Goal: Task Accomplishment & Management: Manage account settings

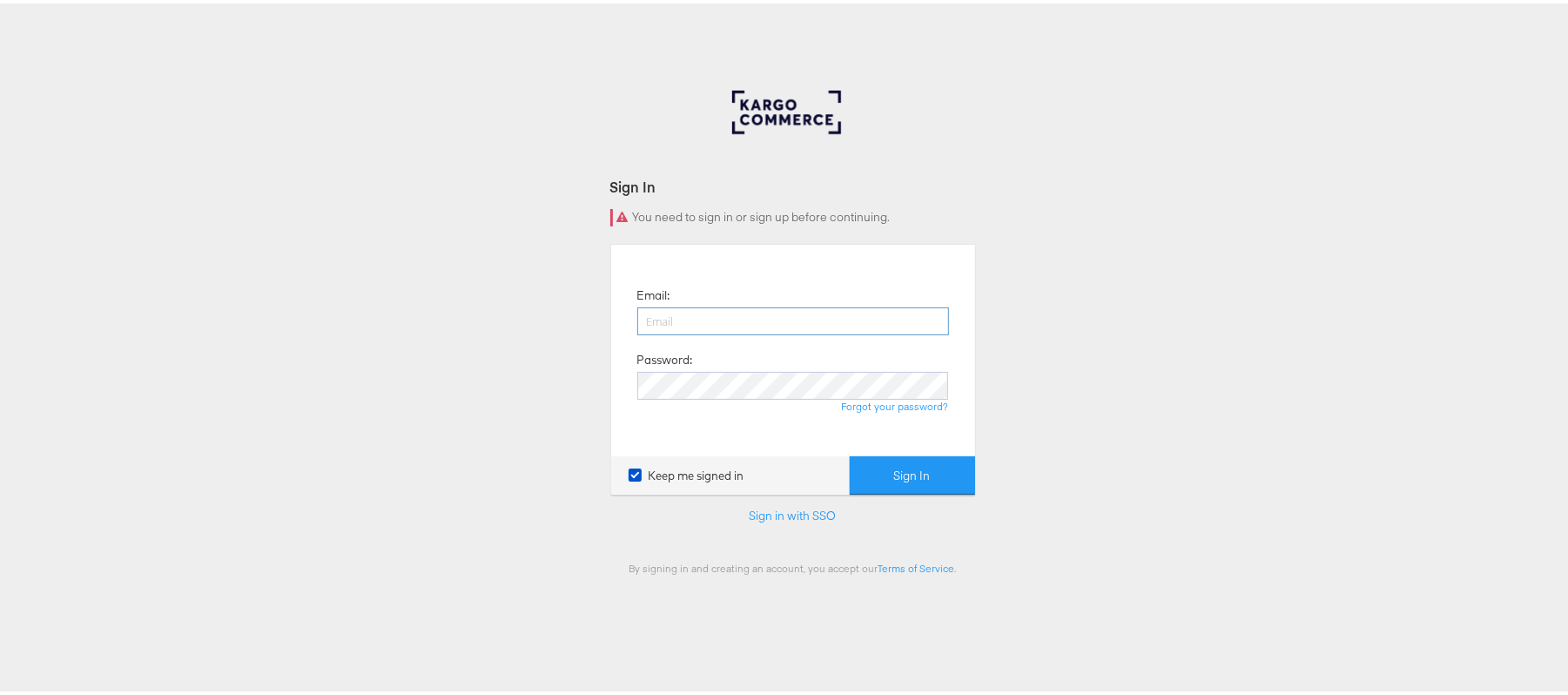
click at [759, 310] on input "email" at bounding box center [792, 318] width 312 height 28
type input "[PERSON_NAME][EMAIL_ADDRESS][DOMAIN_NAME]"
click at [850, 453] on button "Sign In" at bounding box center [912, 472] width 126 height 39
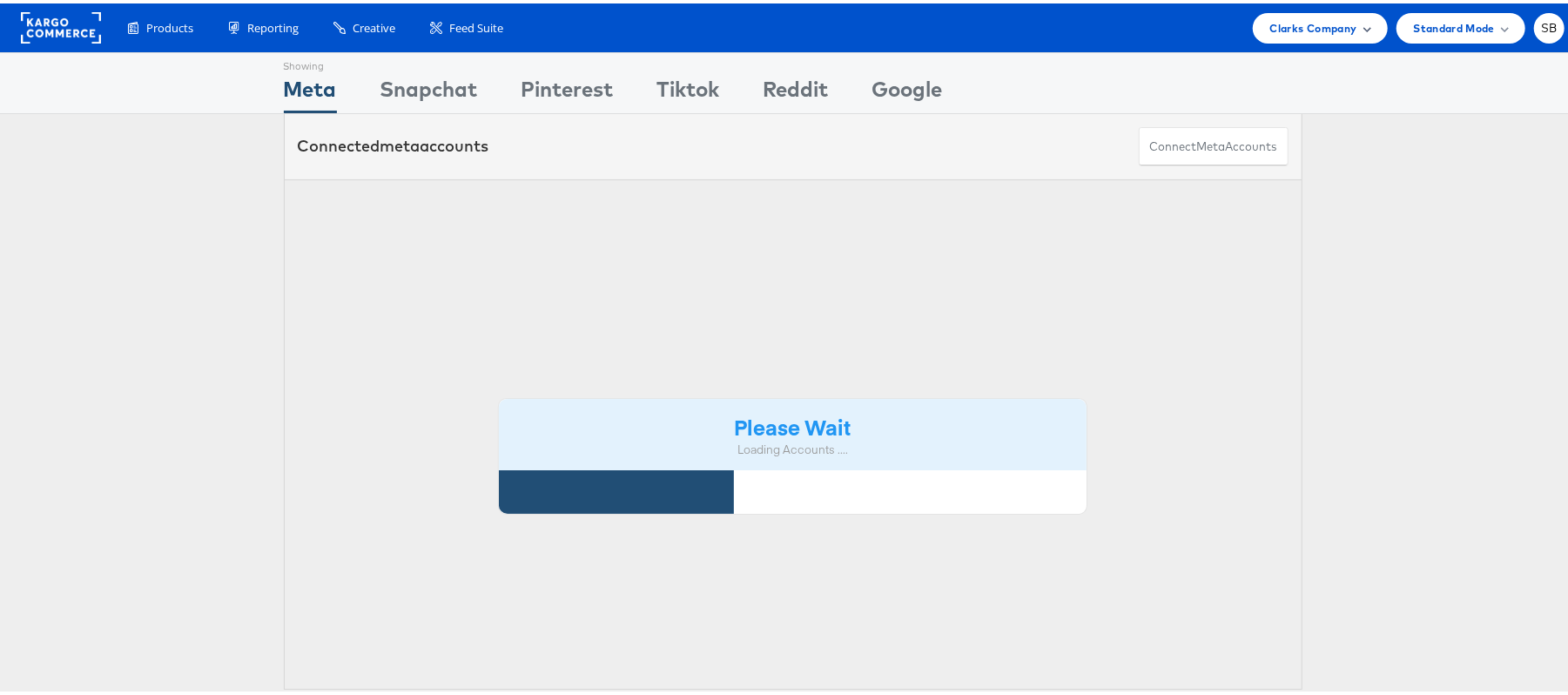
click at [1306, 26] on span "Clarks Company" at bounding box center [1313, 25] width 87 height 19
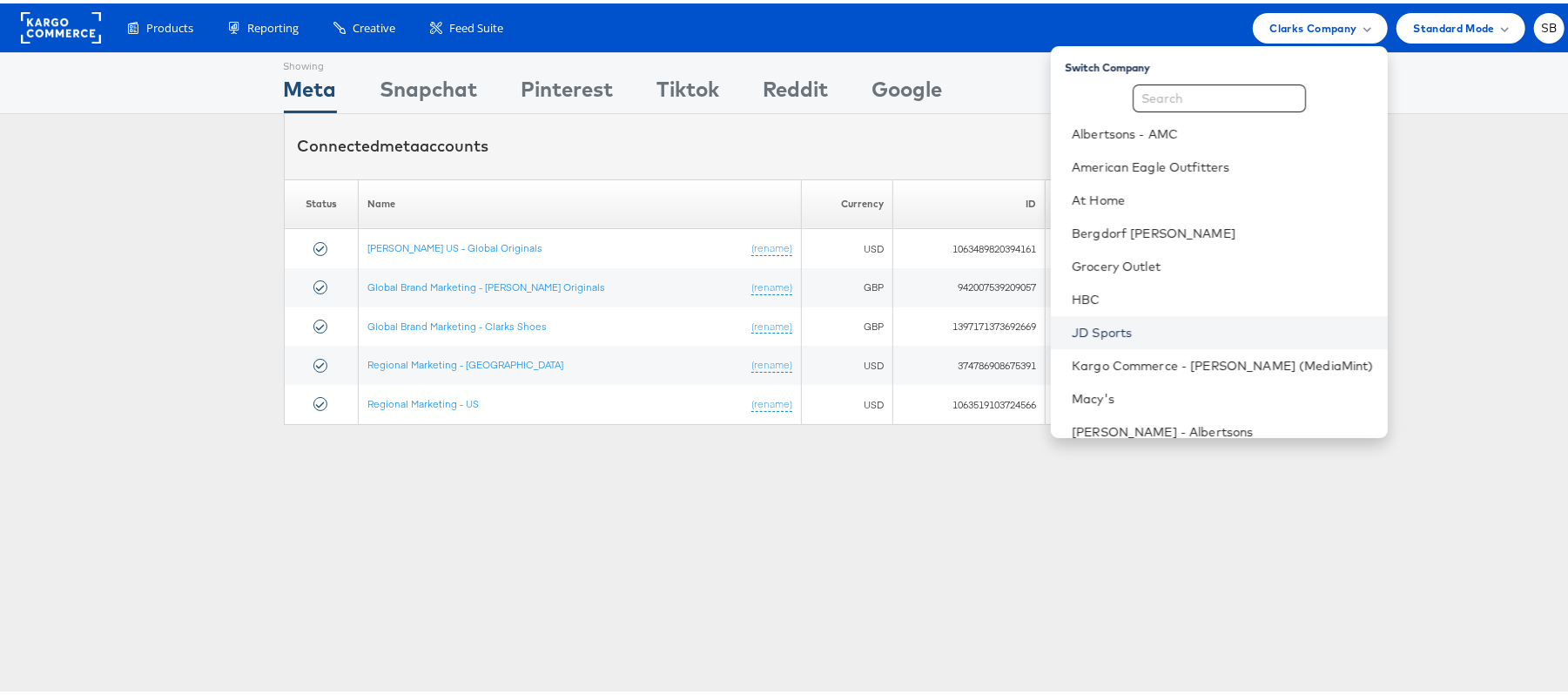
scroll to position [182, 0]
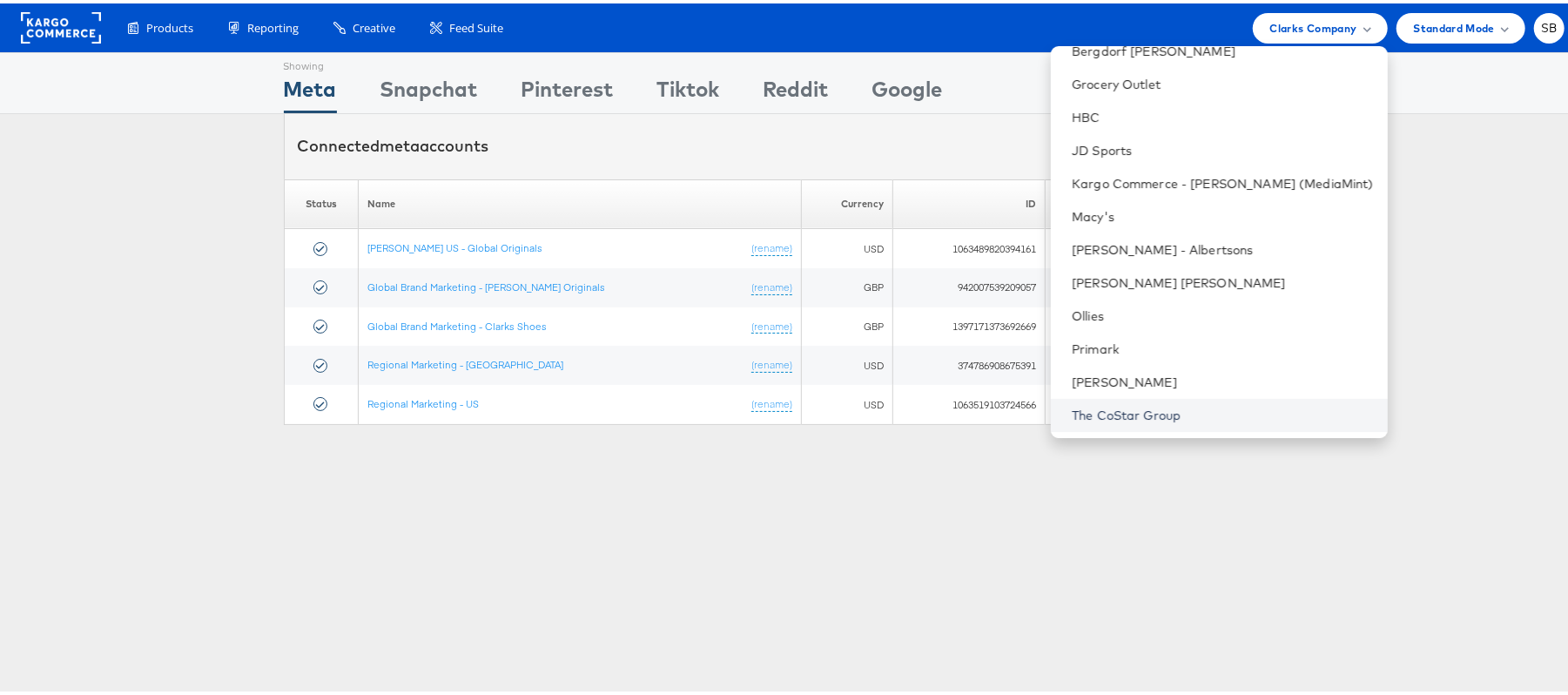
click at [1187, 411] on link "The CoStar Group" at bounding box center [1223, 412] width 302 height 18
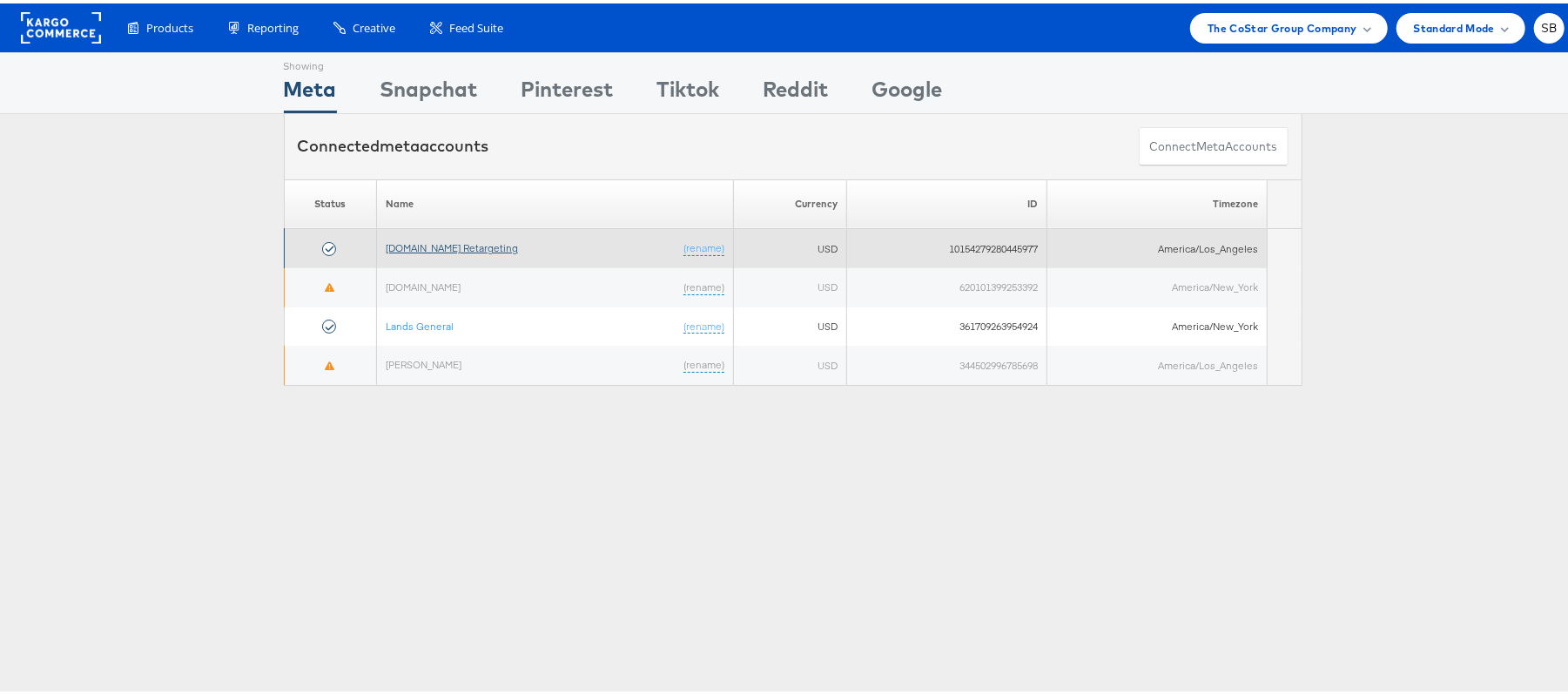
click at [453, 251] on link "[DOMAIN_NAME] Retargeting" at bounding box center [452, 244] width 132 height 13
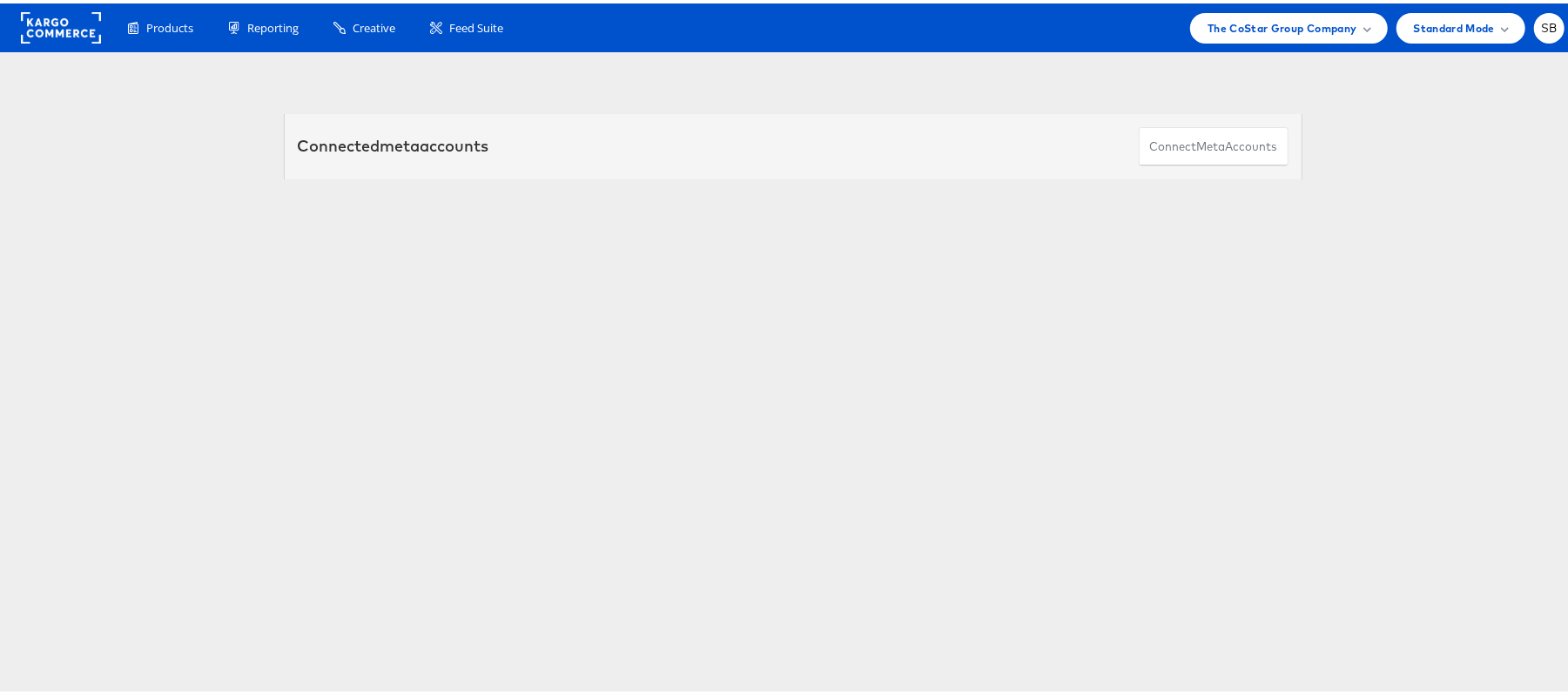
click at [420, 244] on link "[DOMAIN_NAME] Retargeting" at bounding box center [452, 244] width 132 height 13
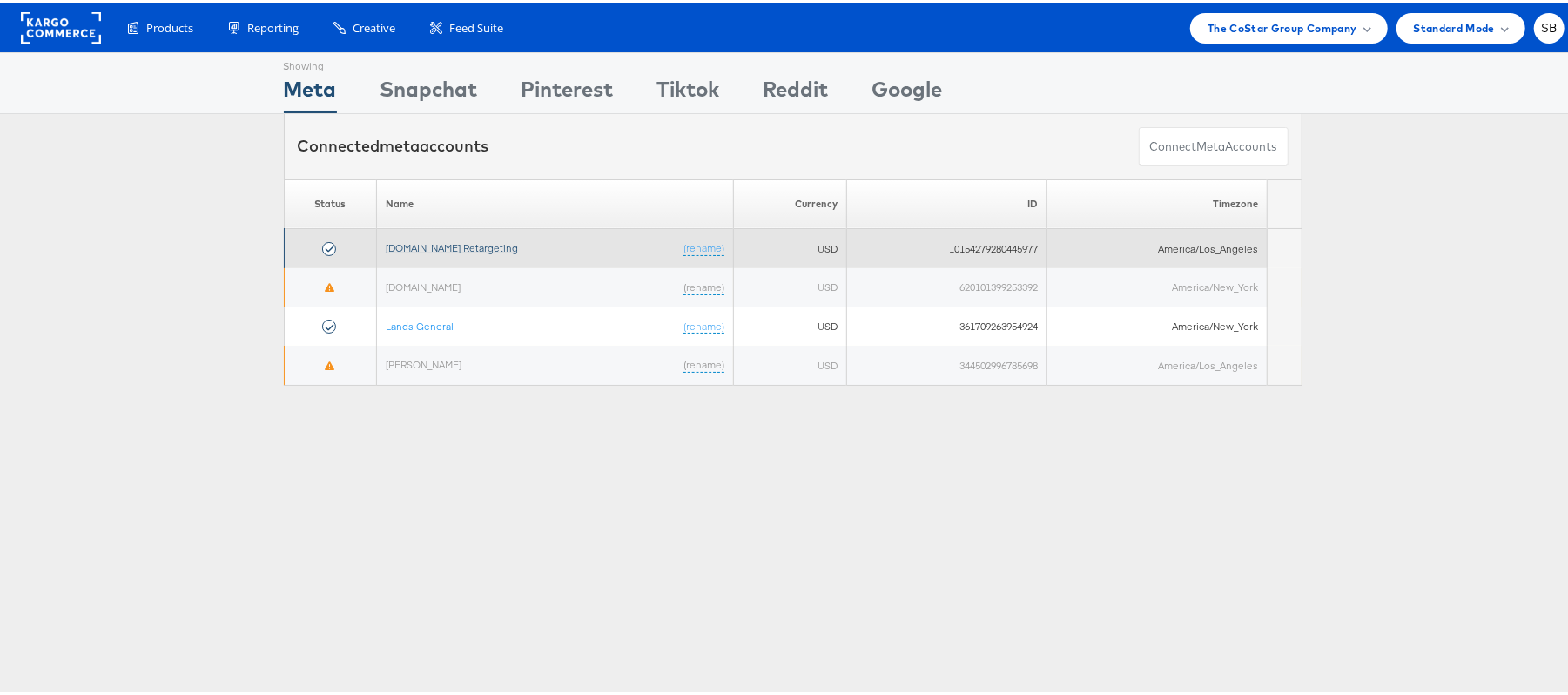
click at [470, 248] on link "[DOMAIN_NAME] Retargeting" at bounding box center [452, 244] width 132 height 13
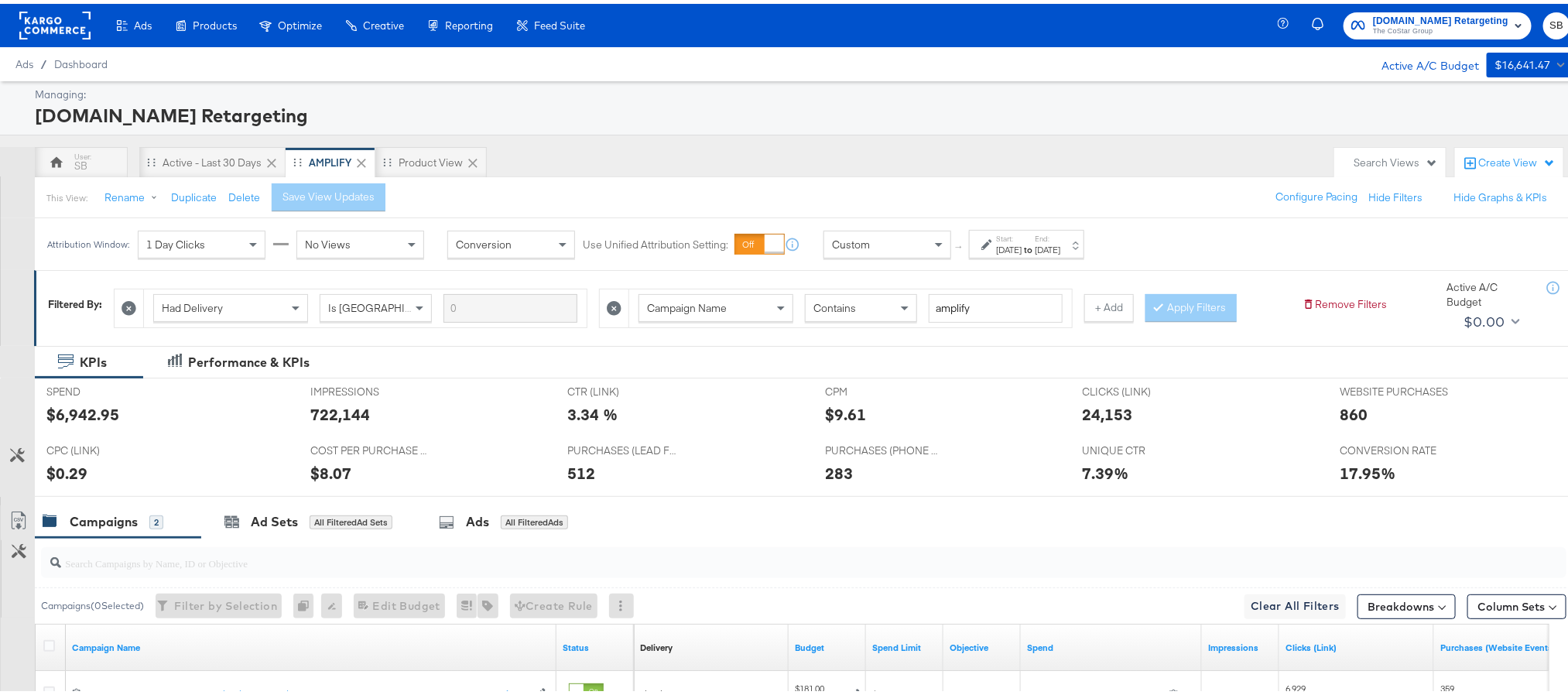
click at [1011, 246] on div "[DATE]" at bounding box center [1008, 246] width 26 height 12
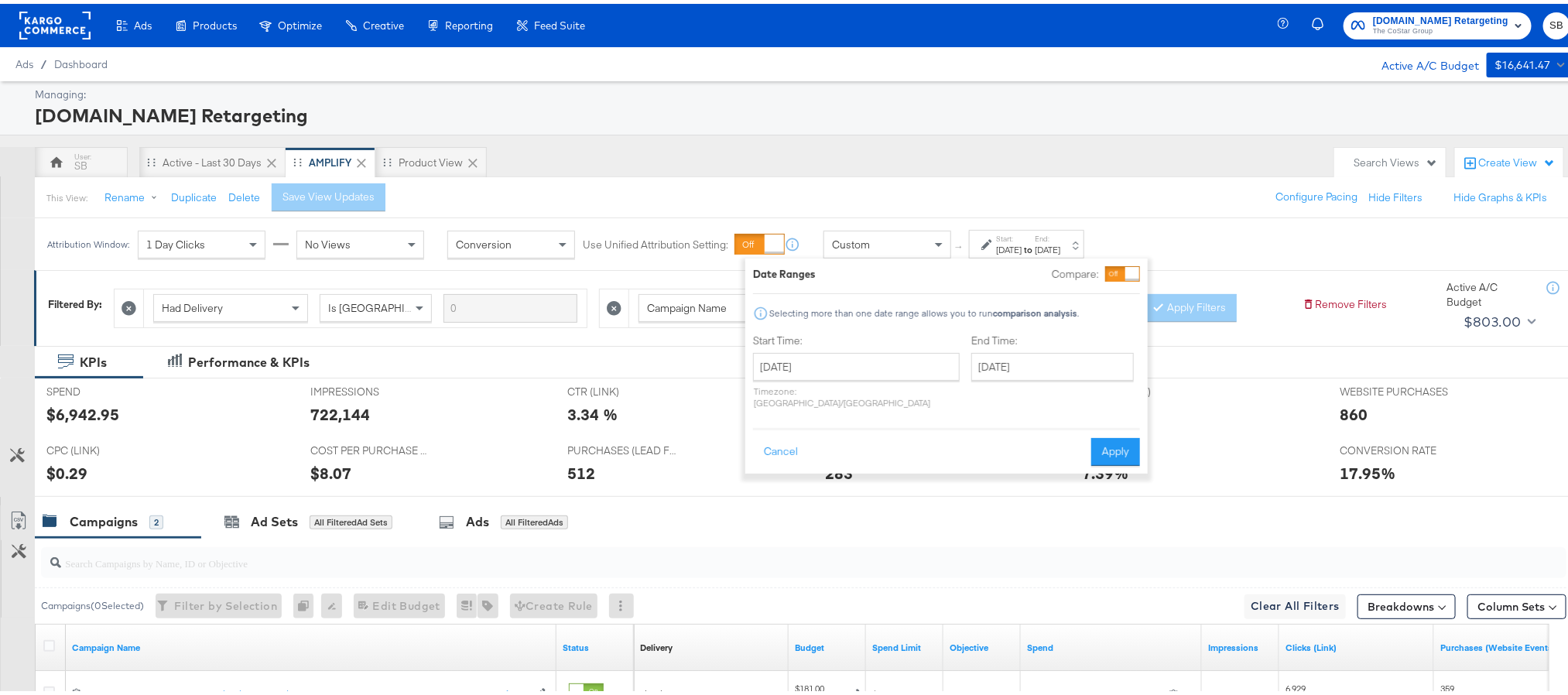
click at [871, 534] on div "Campaigns 2 Ad Sets All Filtered Ad Sets Ads All Filtered Ads" at bounding box center [810, 518] width 1551 height 33
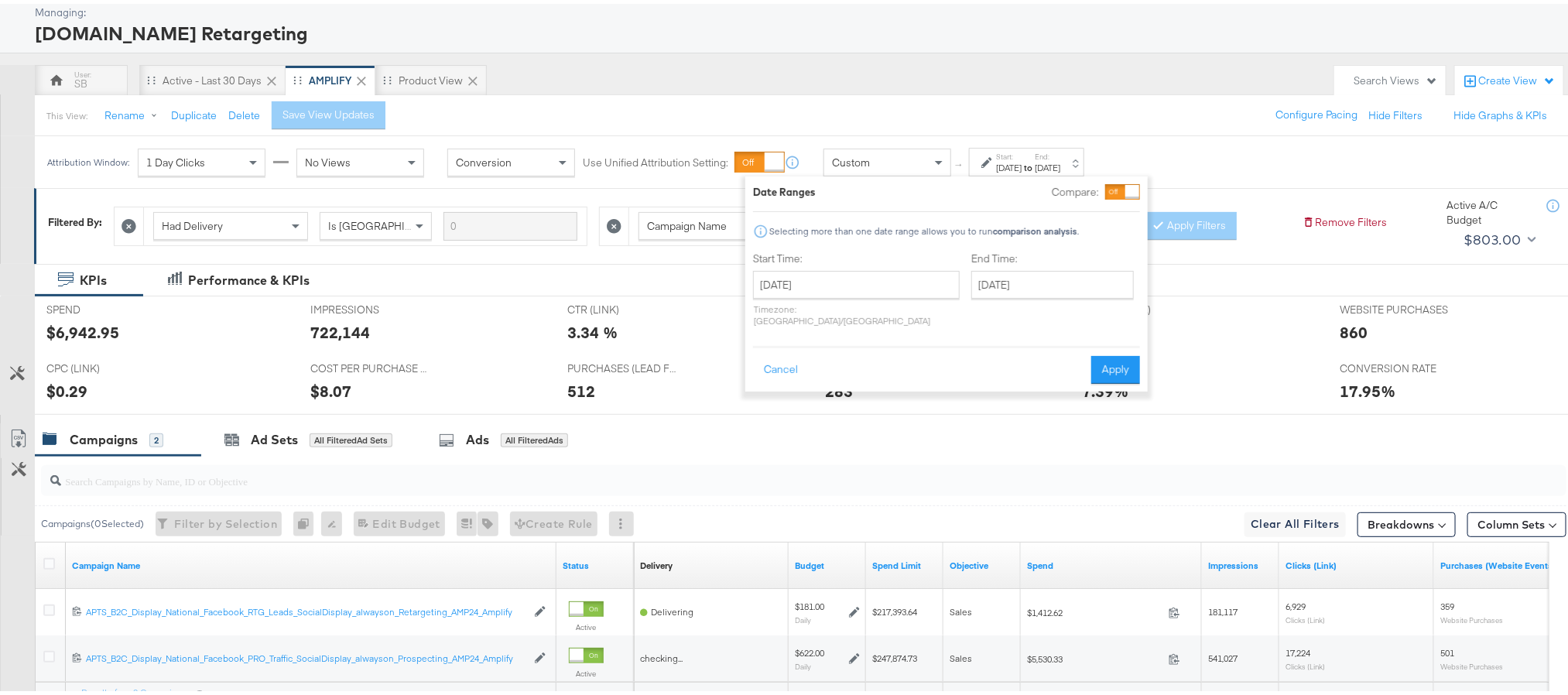
scroll to position [116, 0]
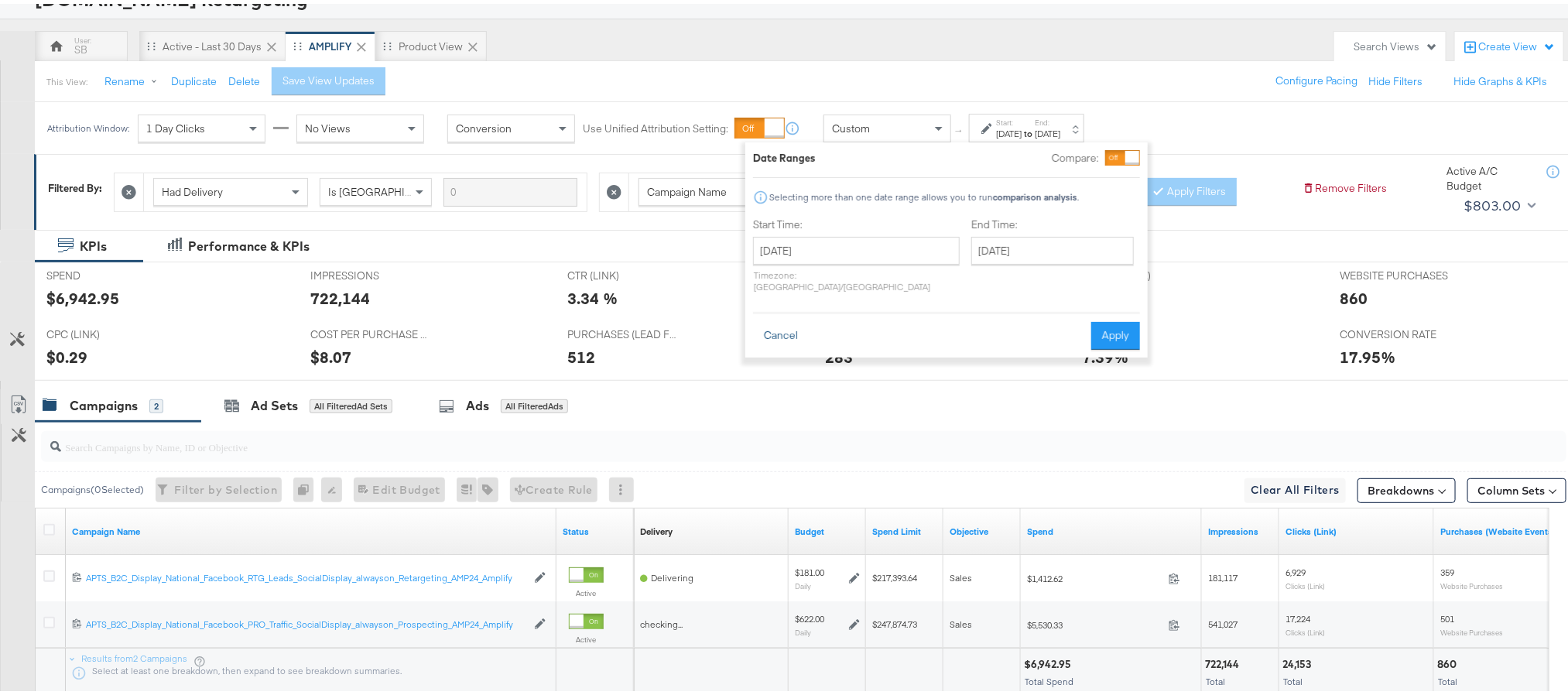
click at [785, 323] on button "Cancel" at bounding box center [781, 332] width 55 height 28
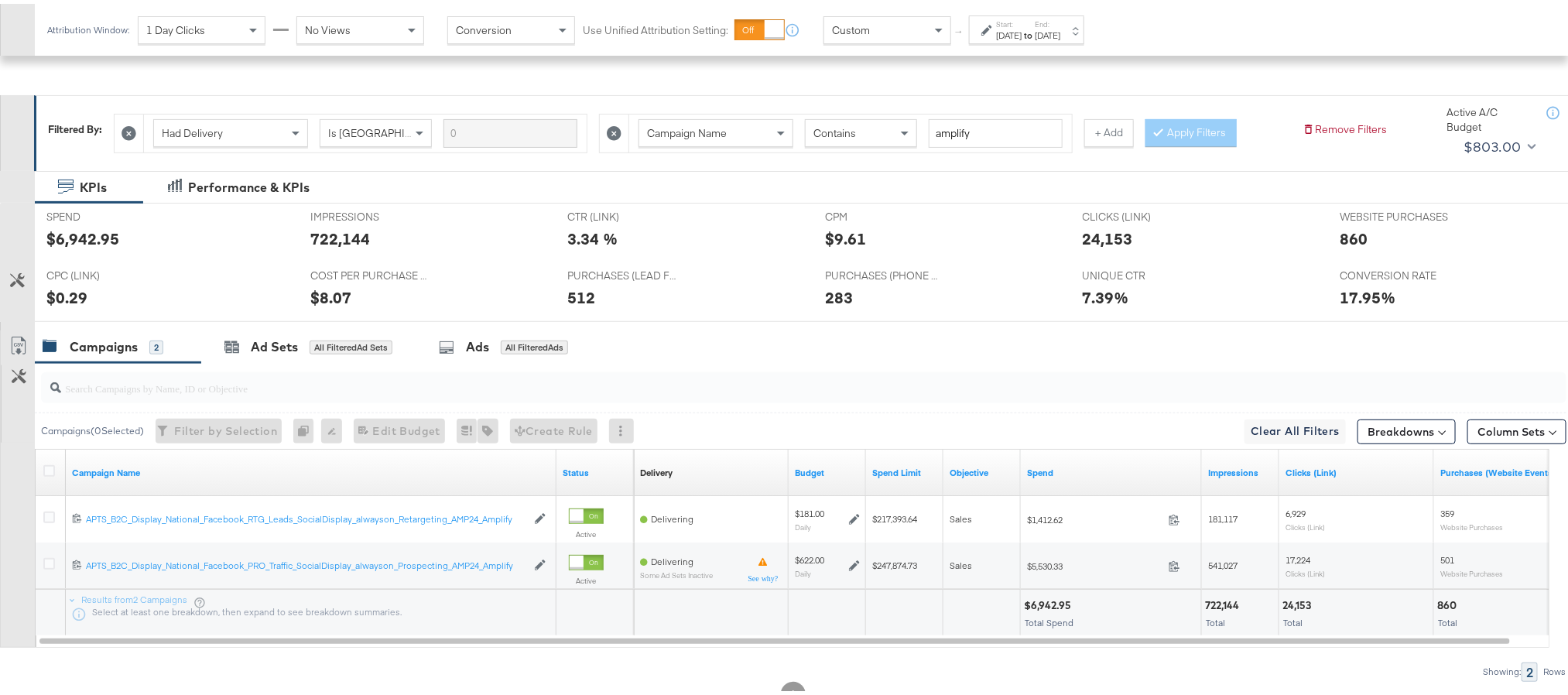
scroll to position [228, 0]
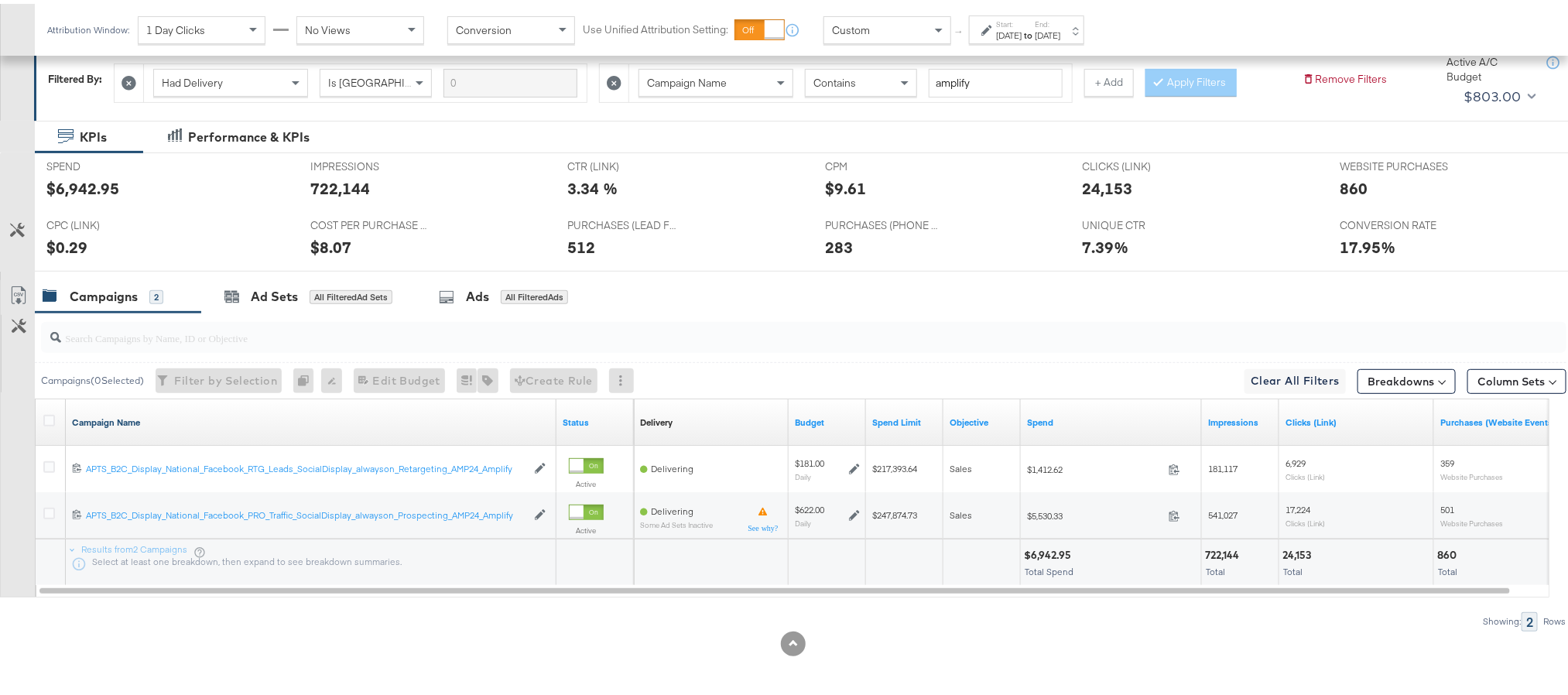
click at [91, 419] on link "Campaign Name" at bounding box center [311, 418] width 479 height 12
click at [91, 419] on link "Campaign Name ↓" at bounding box center [311, 418] width 479 height 12
click at [51, 419] on icon at bounding box center [49, 416] width 12 height 12
click at [0, 0] on input "checkbox" at bounding box center [0, 0] width 0 height 0
click at [253, 297] on div "Ad Sets" at bounding box center [274, 293] width 47 height 18
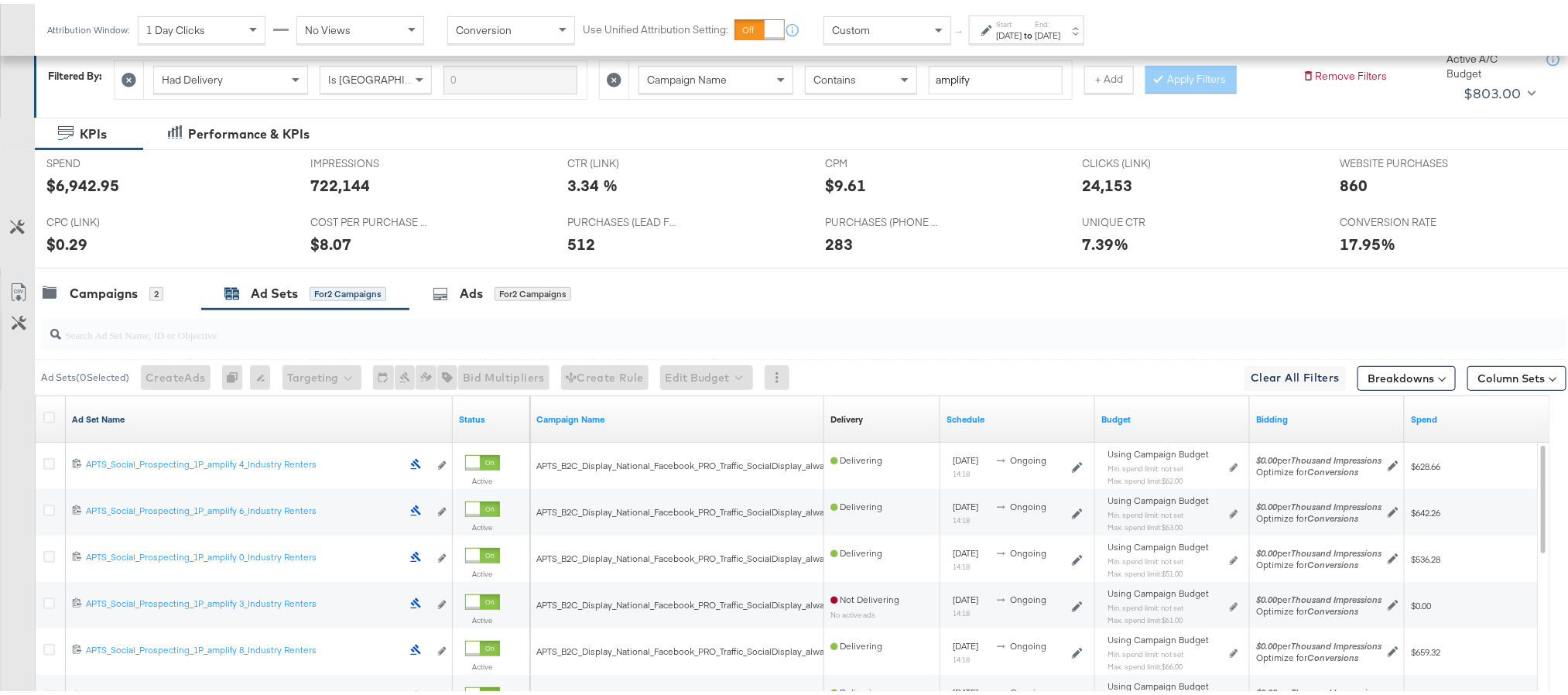
click at [113, 416] on link "Ad Set Name" at bounding box center [259, 415] width 375 height 12
click at [113, 416] on link "Ad Set Name ↓" at bounding box center [259, 415] width 375 height 12
click at [47, 418] on icon at bounding box center [49, 414] width 12 height 12
click at [0, 0] on input "checkbox" at bounding box center [0, 0] width 0 height 0
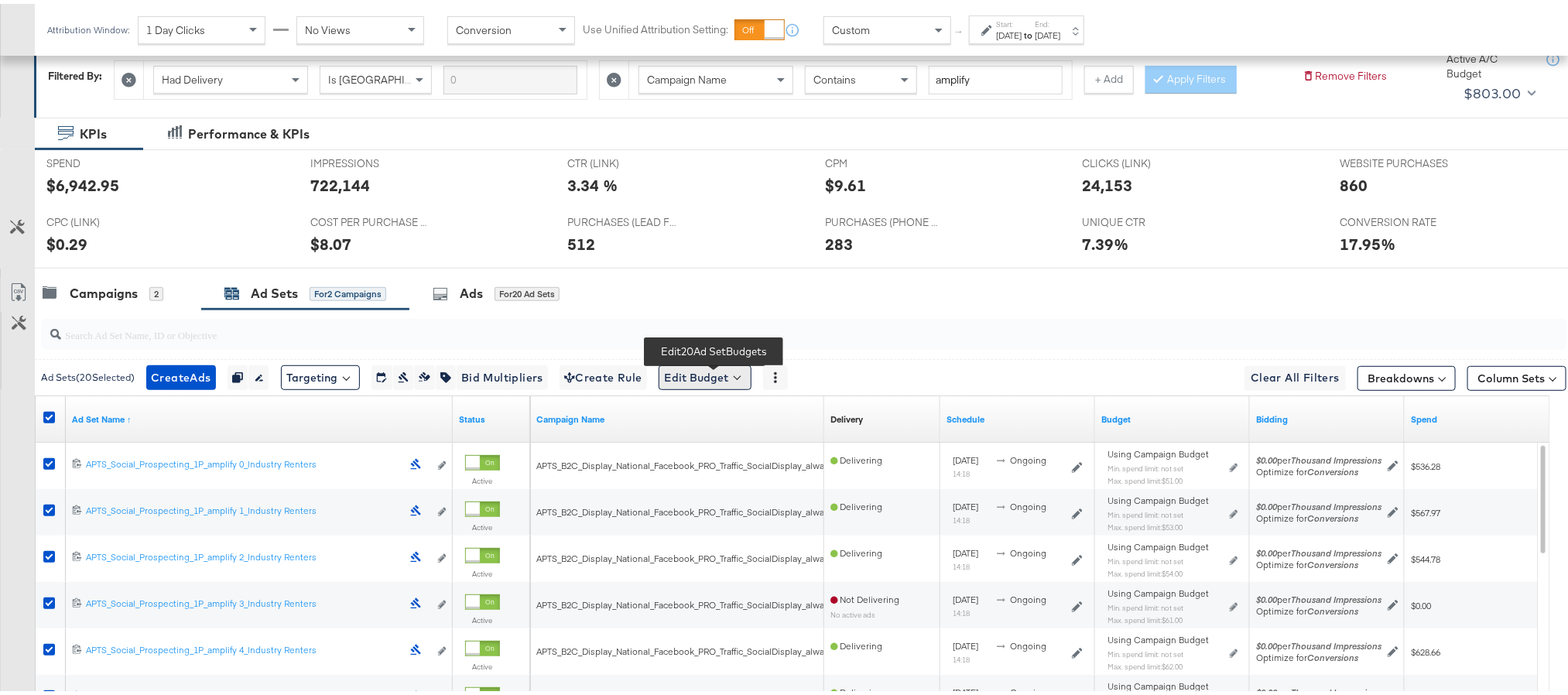
click at [687, 367] on button "Edit Budget" at bounding box center [705, 374] width 93 height 25
click at [724, 460] on li "Edit Ad Set Spend Limits" at bounding box center [729, 448] width 139 height 31
click at [707, 455] on span "Edit Ad Set Spend Limits" at bounding box center [723, 444] width 114 height 20
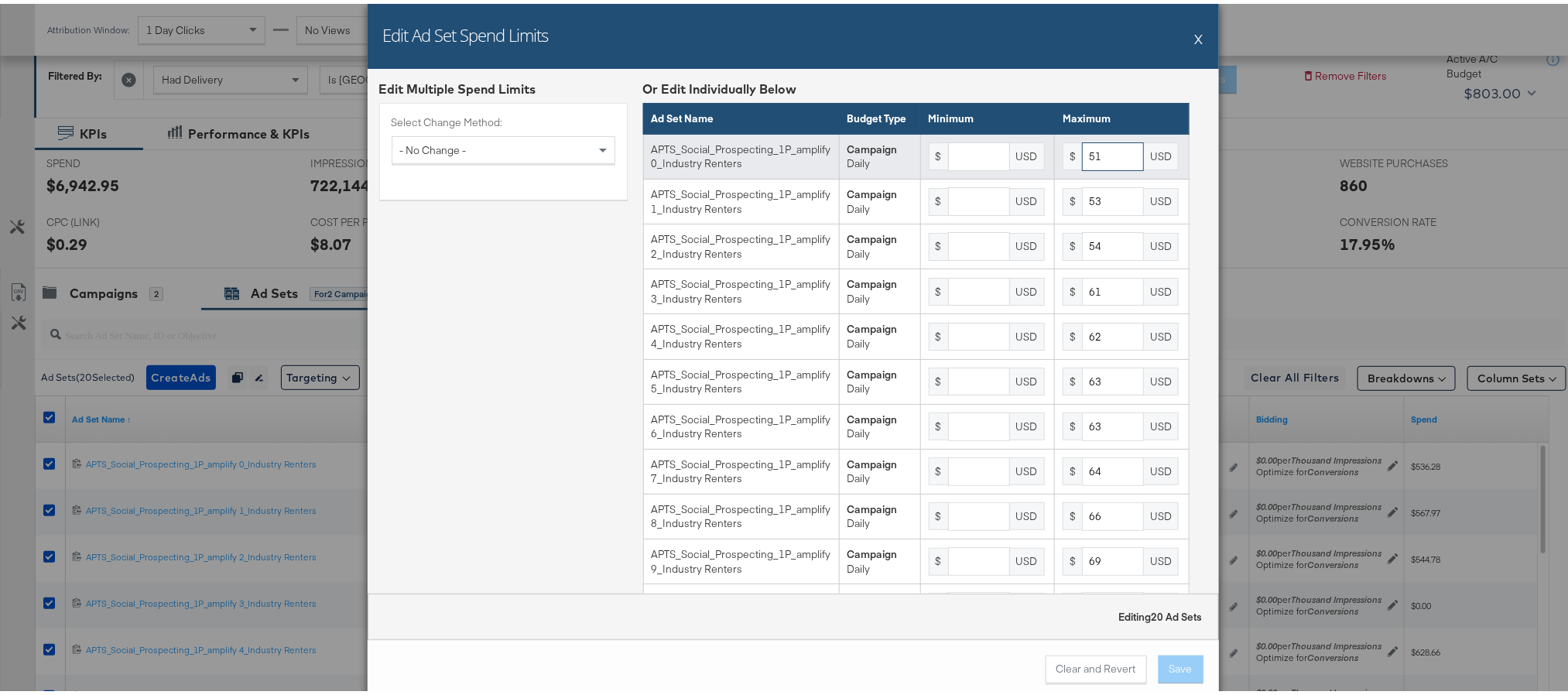
click at [1082, 167] on input "51" at bounding box center [1113, 152] width 62 height 29
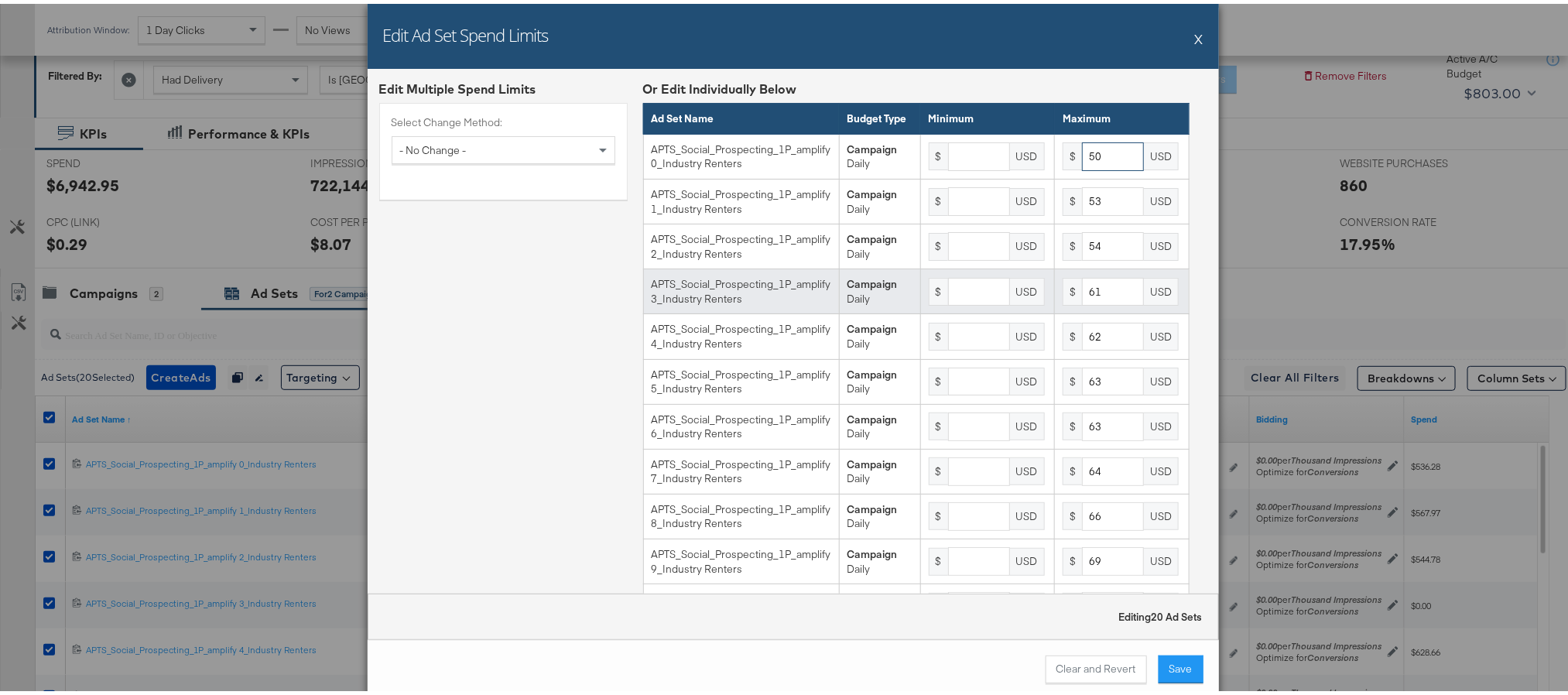
type input "50"
click at [1085, 303] on input "61" at bounding box center [1113, 288] width 62 height 29
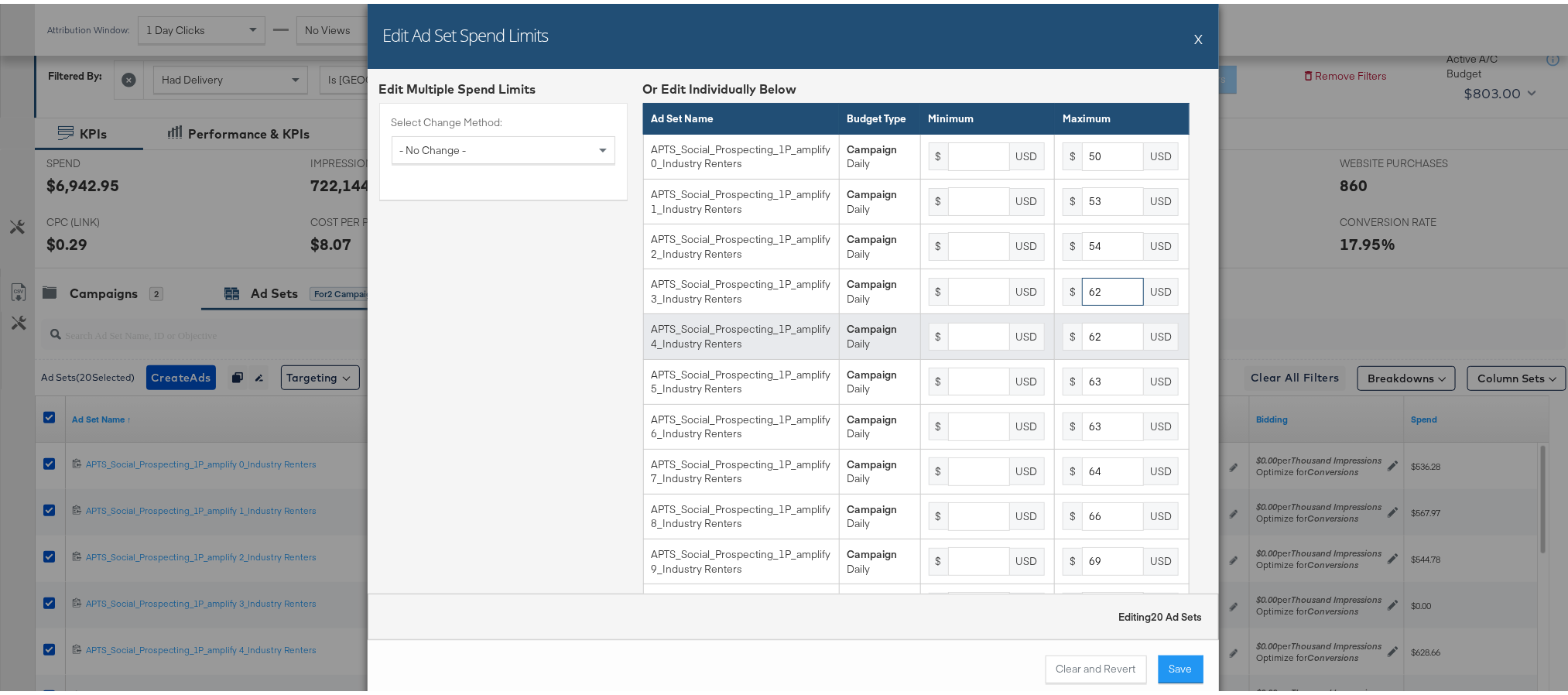
type input "62"
click at [1083, 348] on input "62" at bounding box center [1113, 333] width 62 height 29
type input "63"
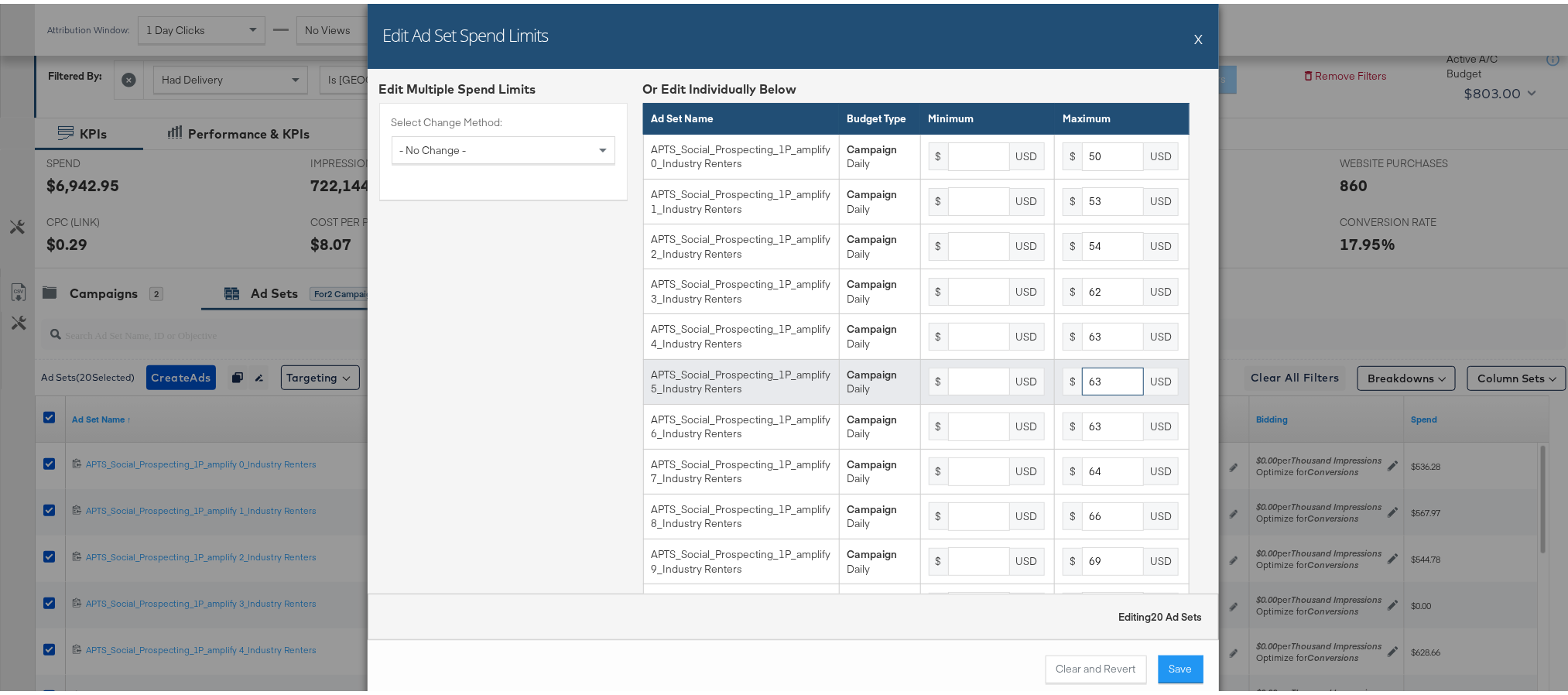
click at [1085, 392] on input "63" at bounding box center [1113, 377] width 62 height 29
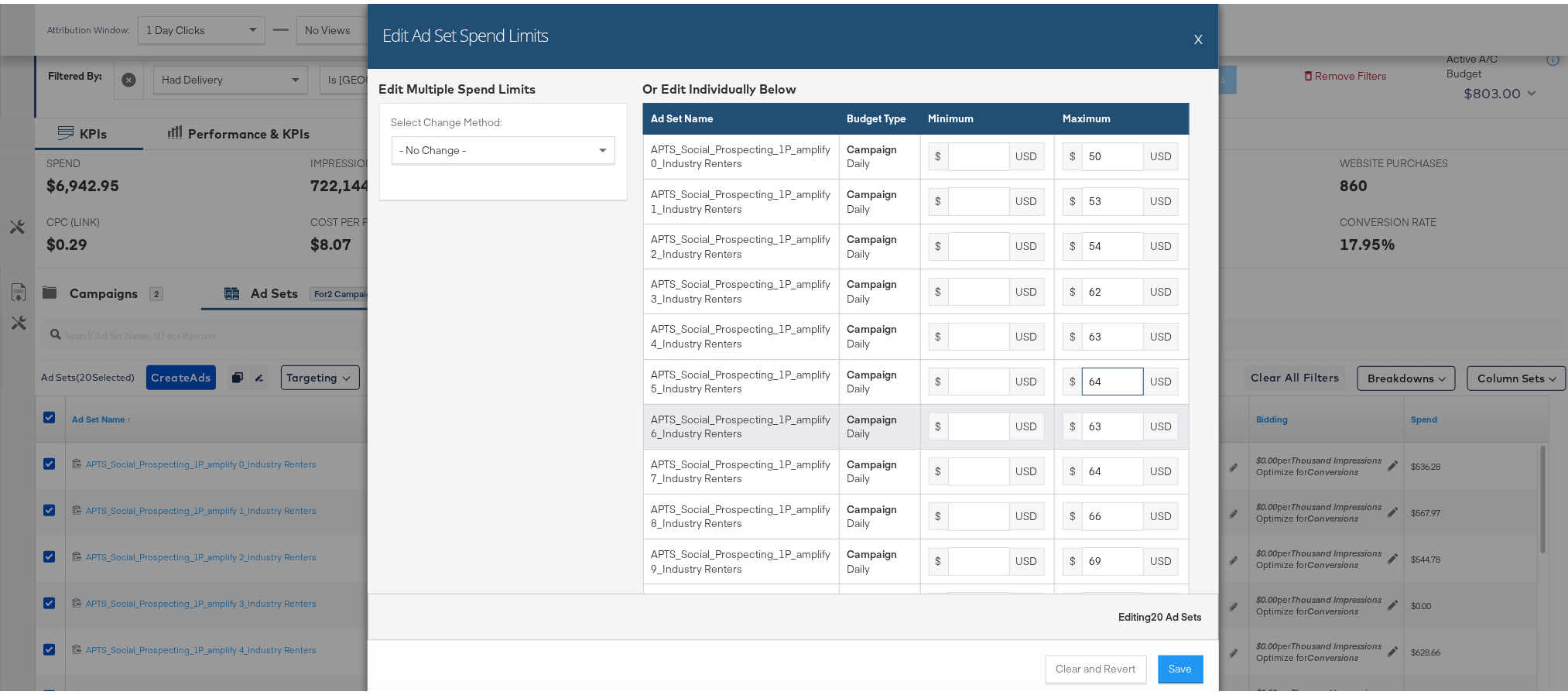
type input "64"
click at [1087, 434] on input "63" at bounding box center [1113, 423] width 62 height 29
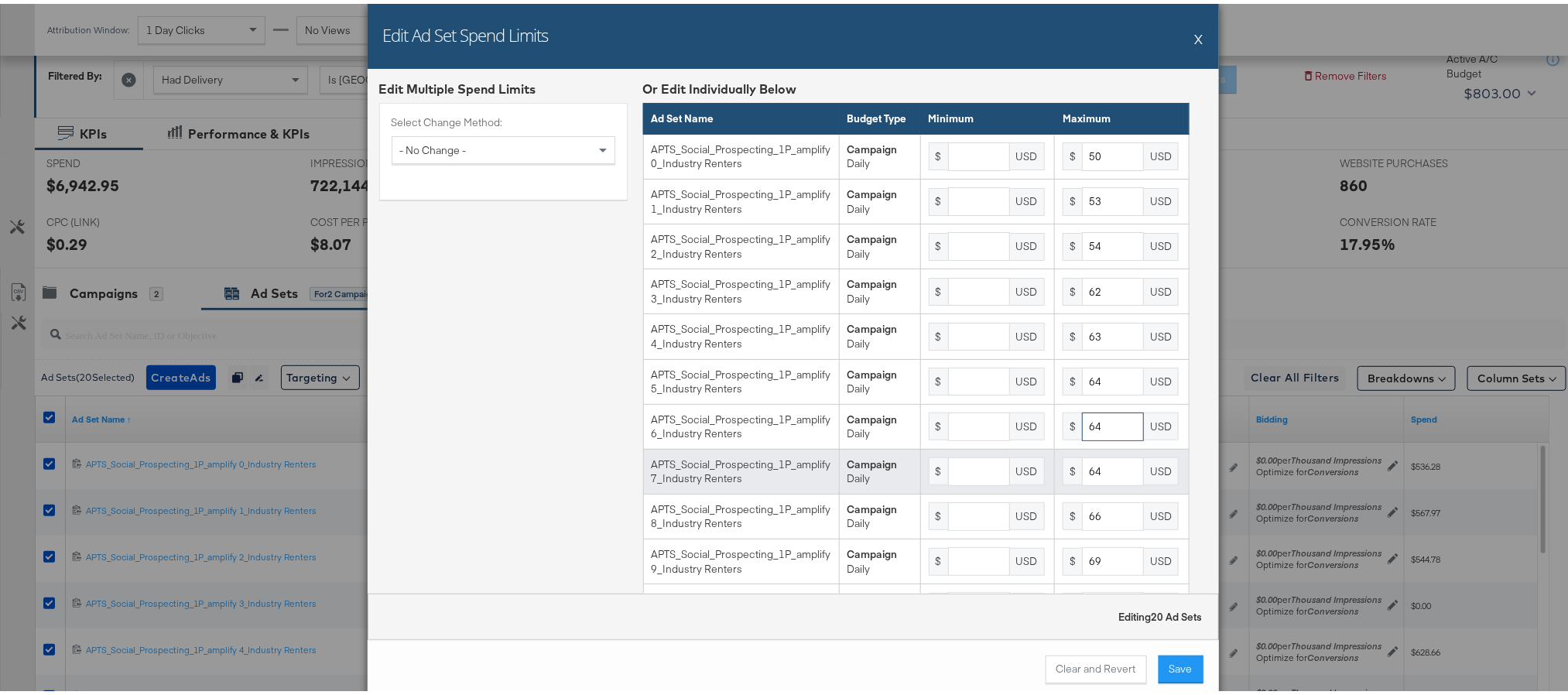
type input "64"
click at [1088, 482] on input "64" at bounding box center [1113, 467] width 62 height 29
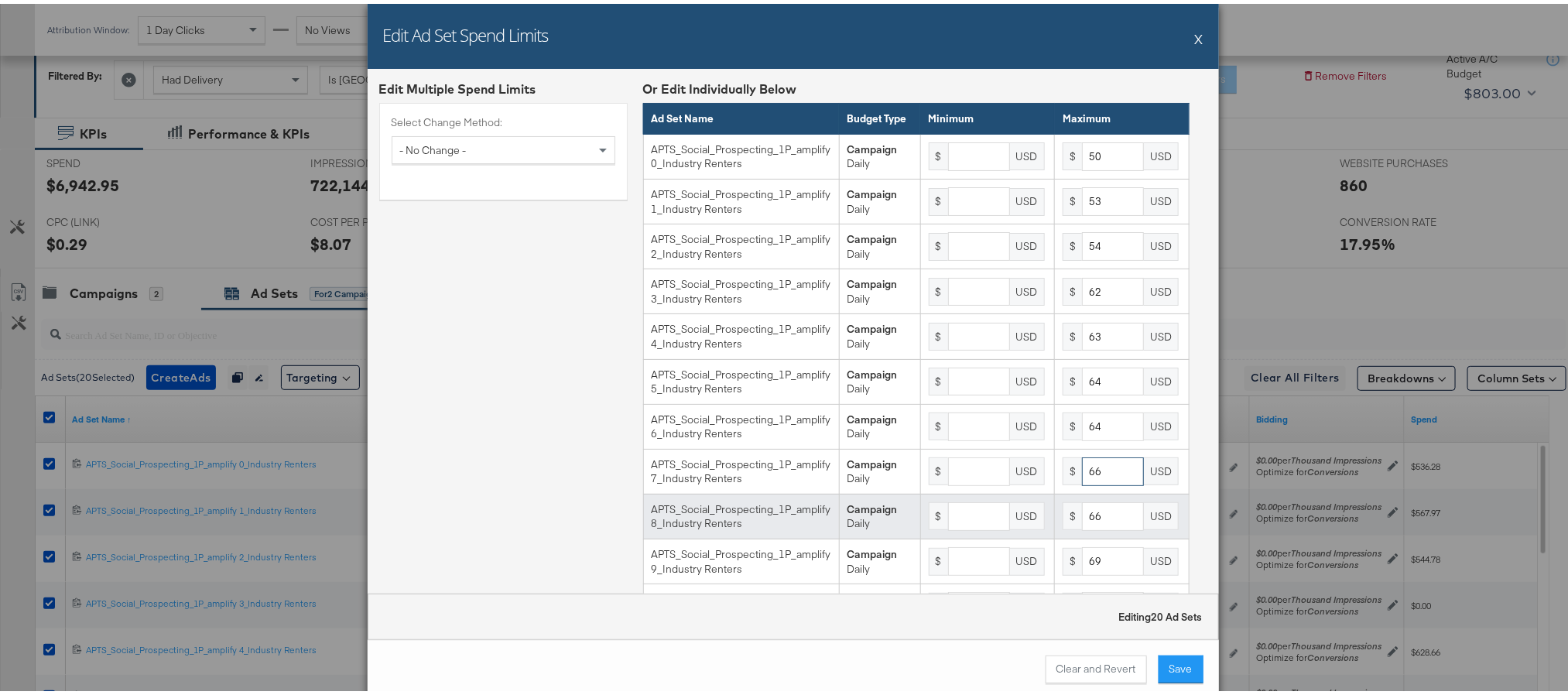
type input "66"
click at [1096, 527] on input "66" at bounding box center [1113, 512] width 62 height 29
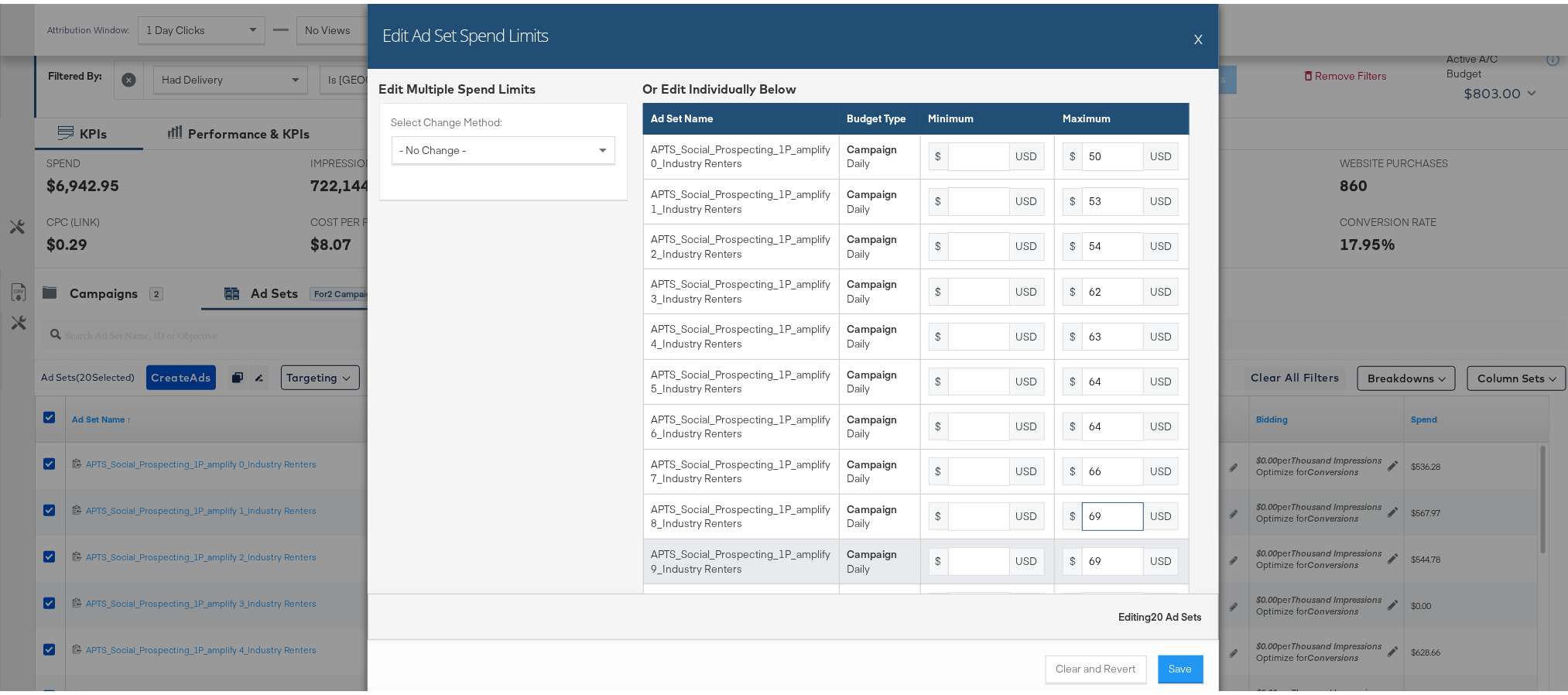
type input "69"
click at [1091, 572] on input "69" at bounding box center [1113, 557] width 62 height 29
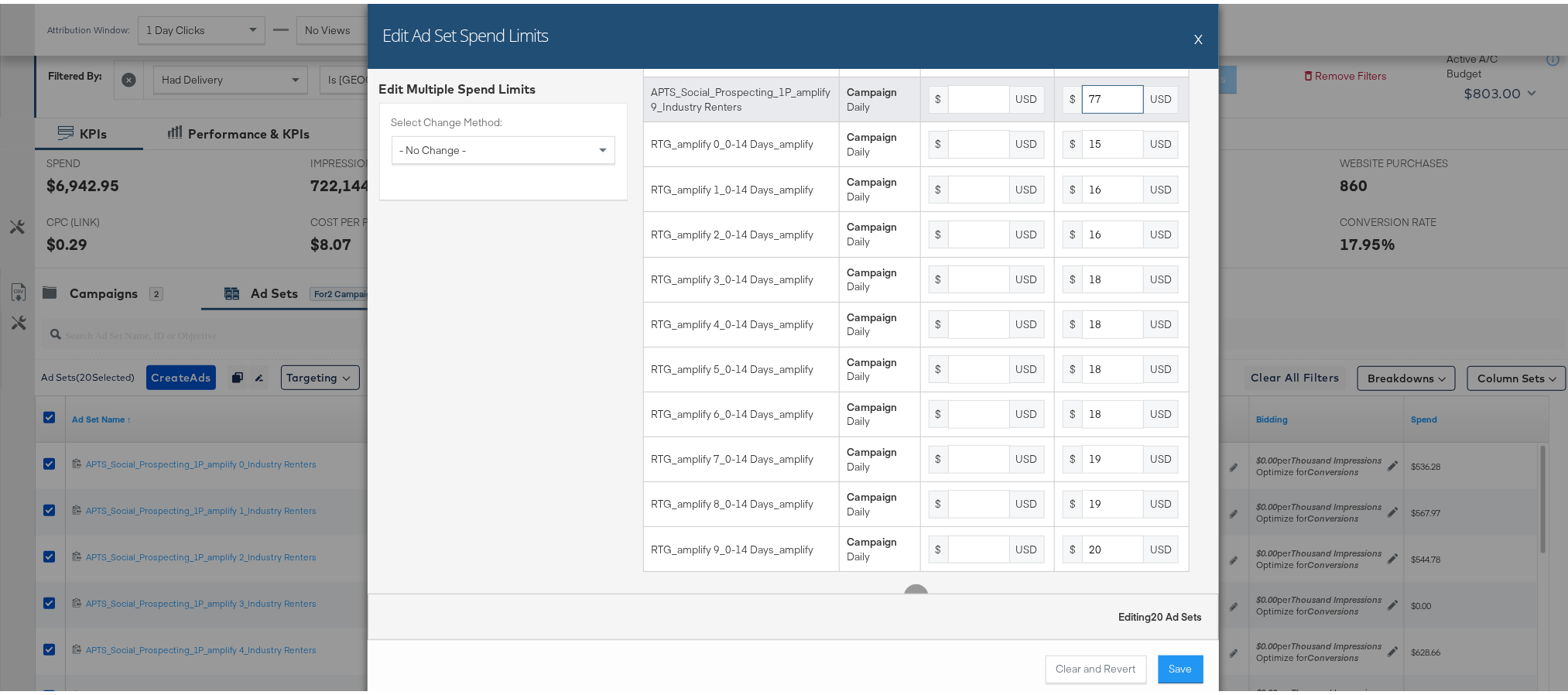
scroll to position [464, 0]
type input "77"
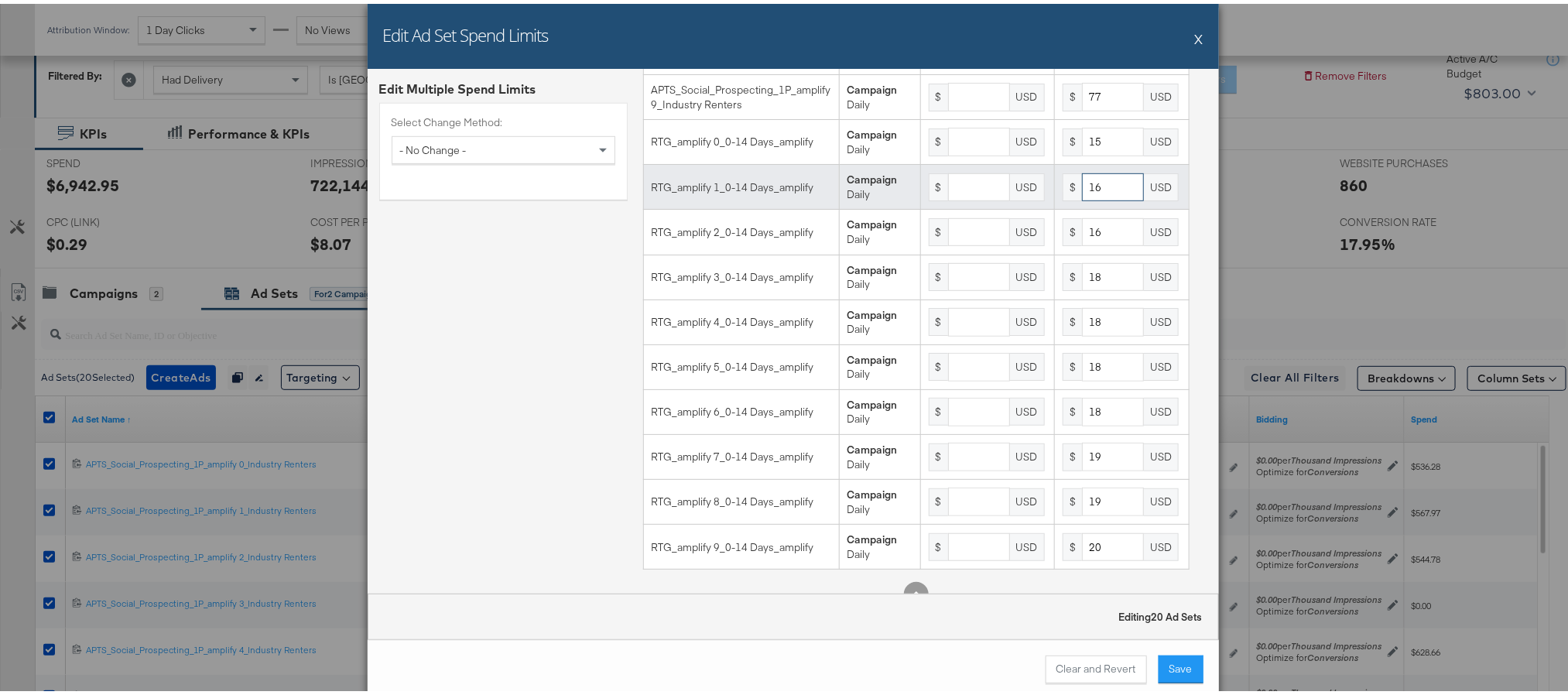
click at [1088, 198] on input "16" at bounding box center [1113, 184] width 62 height 29
type input "15"
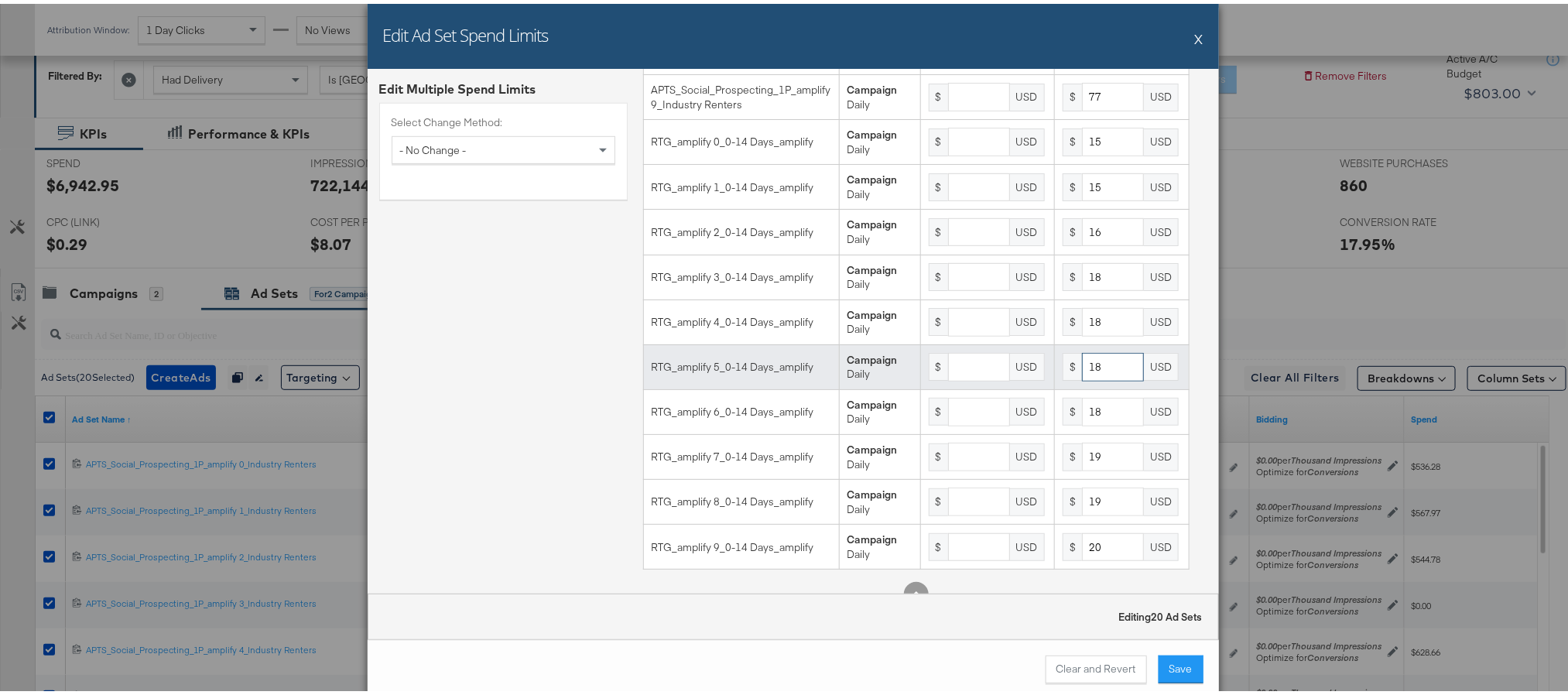
click at [1087, 377] on input "18" at bounding box center [1113, 363] width 62 height 29
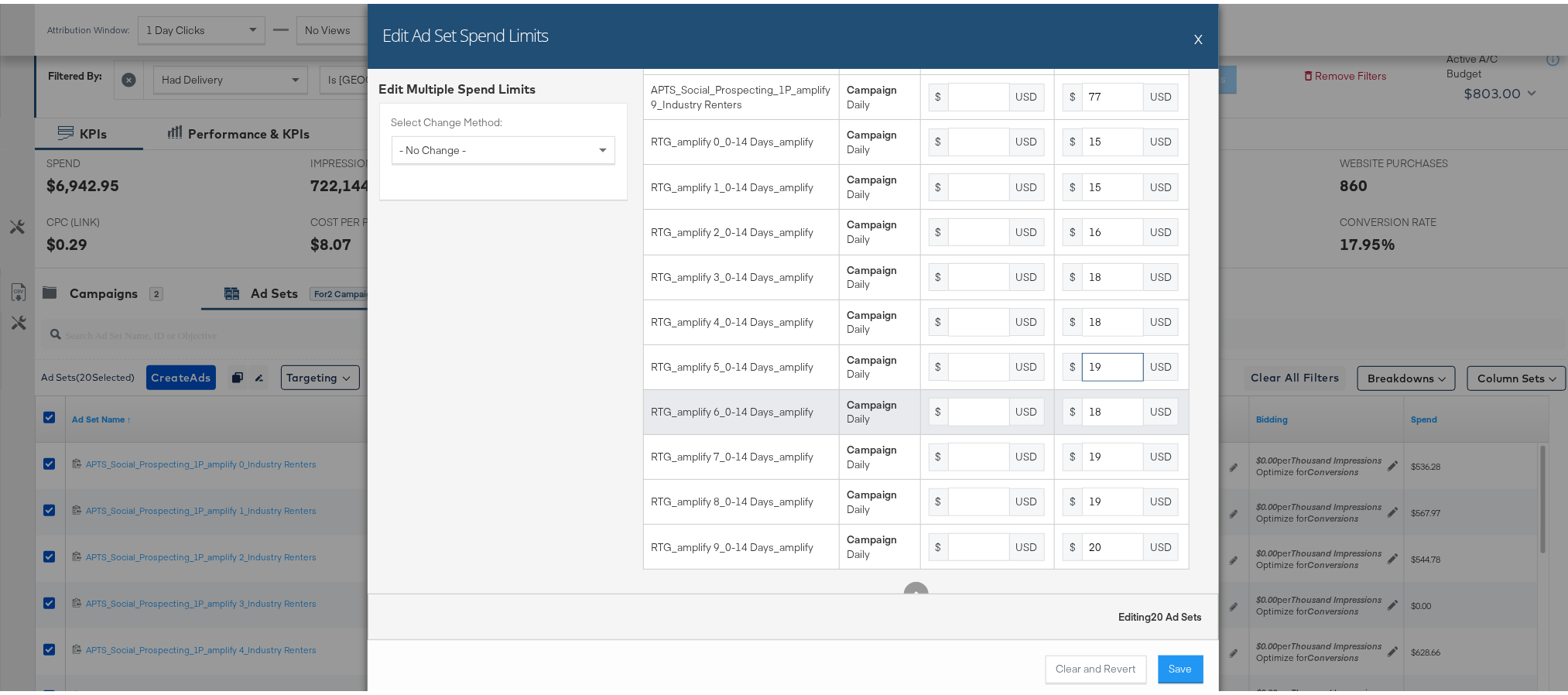
type input "19"
click at [1082, 422] on input "18" at bounding box center [1113, 408] width 62 height 29
type input "19"
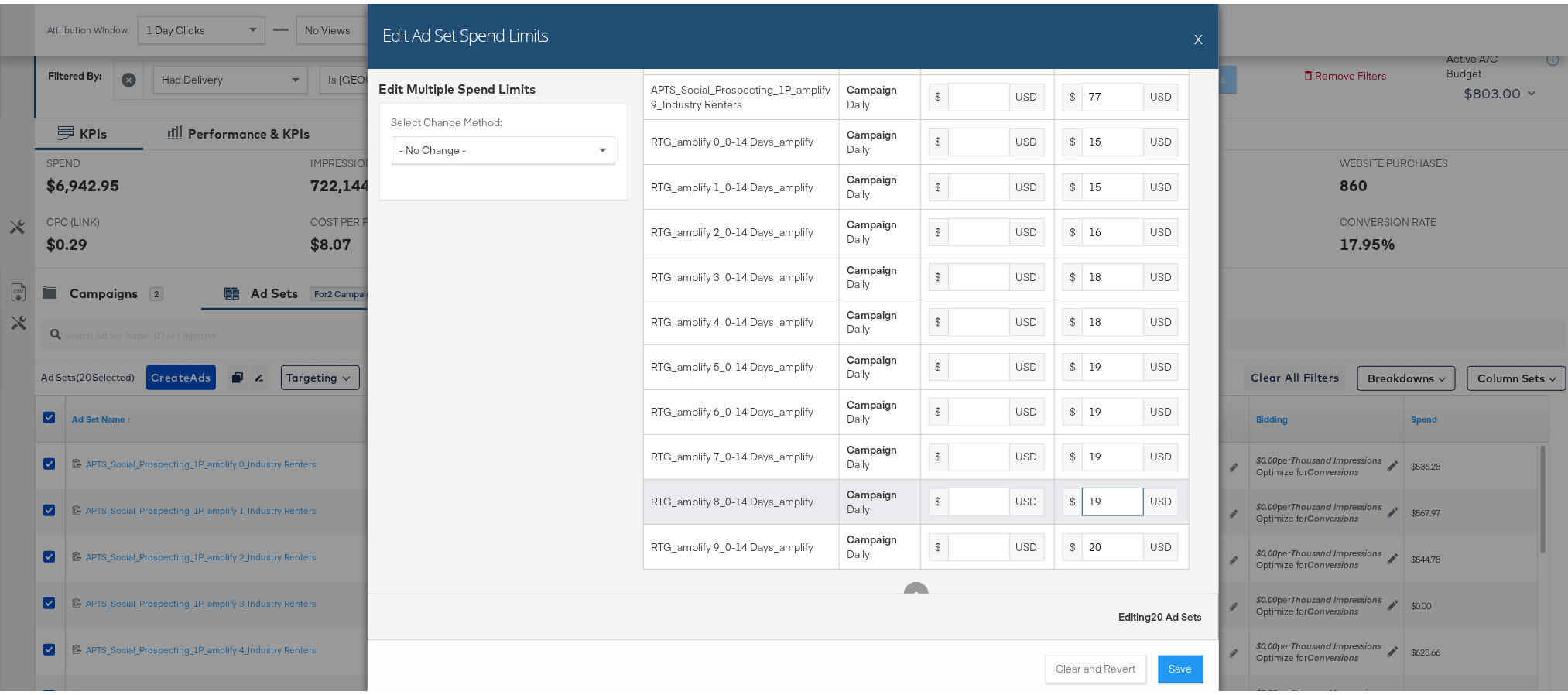
click at [1085, 512] on input "19" at bounding box center [1113, 497] width 62 height 29
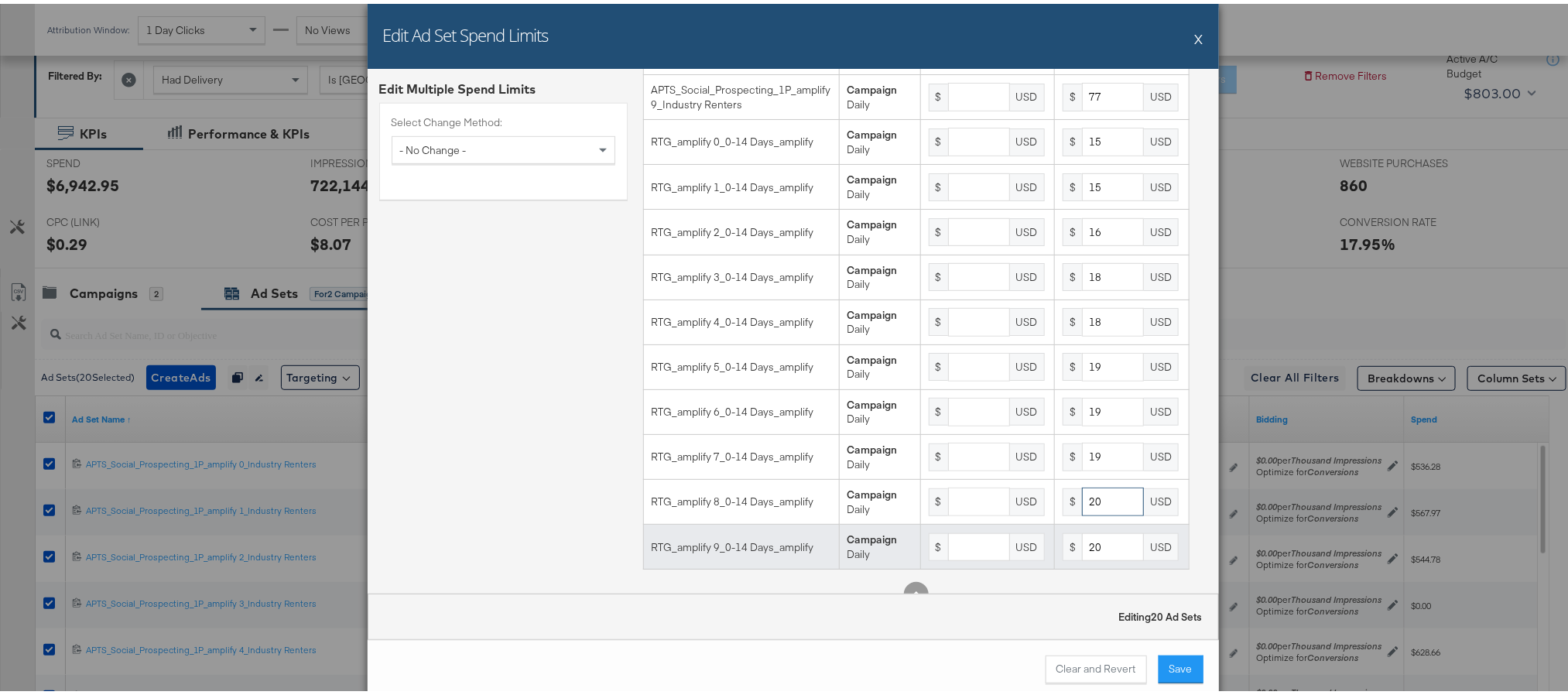
type input "20"
click at [1087, 558] on input "20" at bounding box center [1113, 544] width 62 height 29
type input "22"
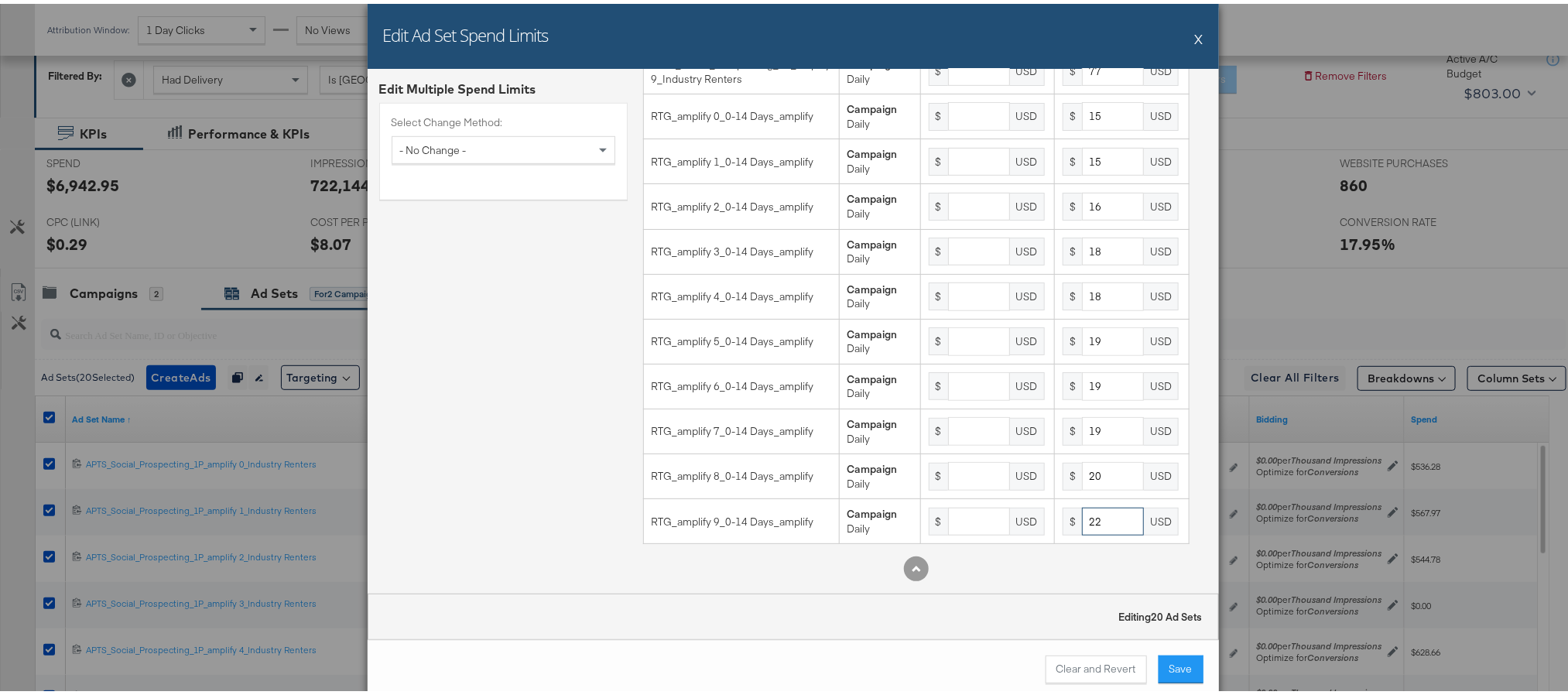
scroll to position [517, 0]
click at [1163, 662] on button "Save" at bounding box center [1181, 665] width 45 height 28
